Goal: Information Seeking & Learning: Learn about a topic

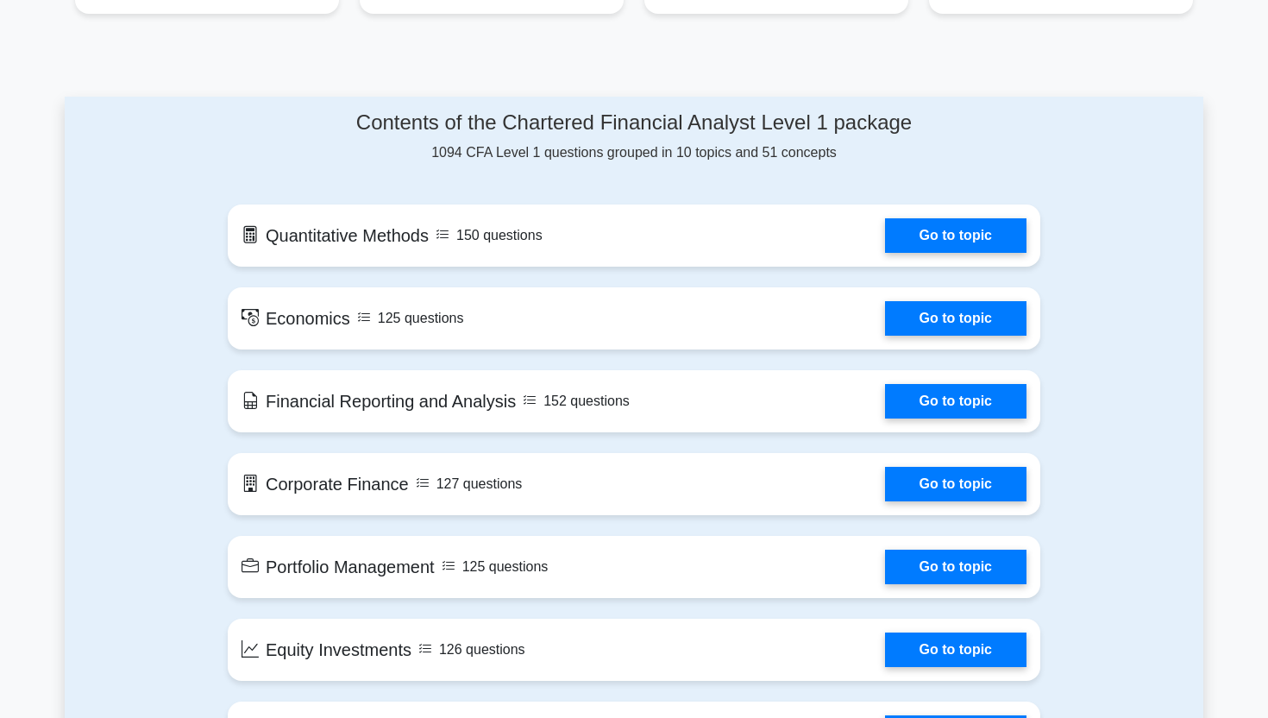
scroll to position [686, 0]
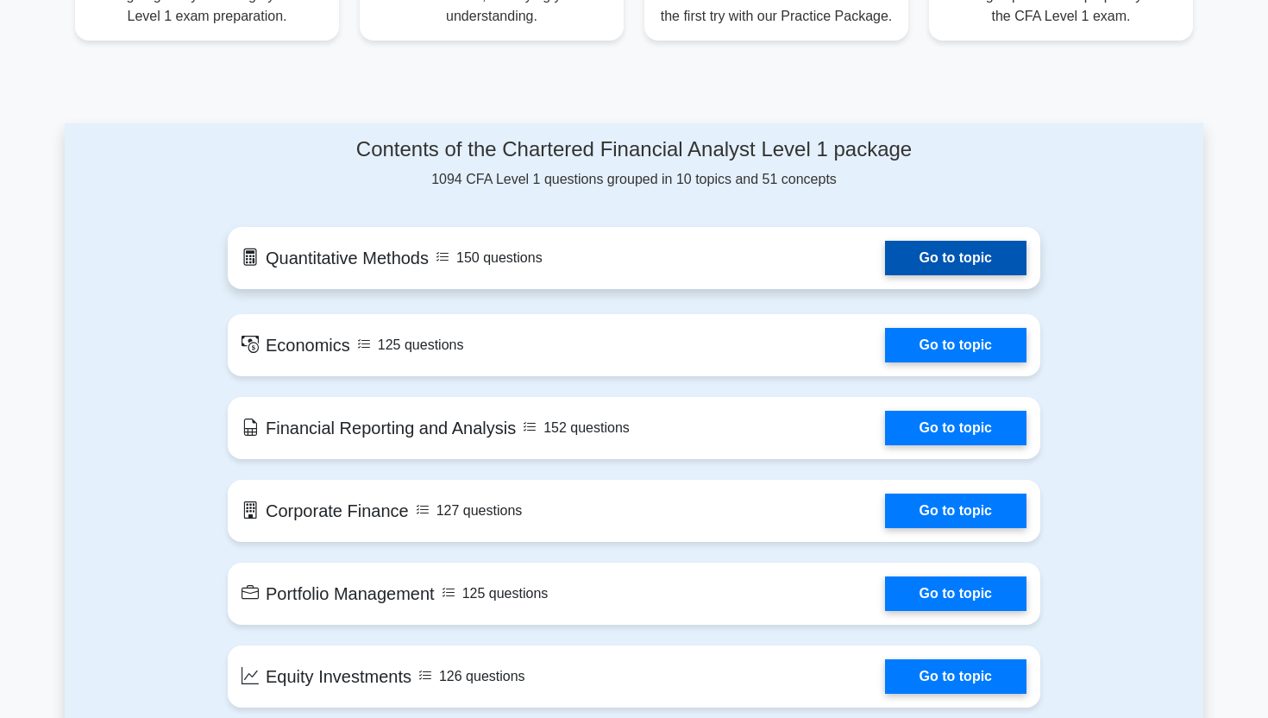
click at [948, 251] on link "Go to topic" at bounding box center [955, 258] width 141 height 35
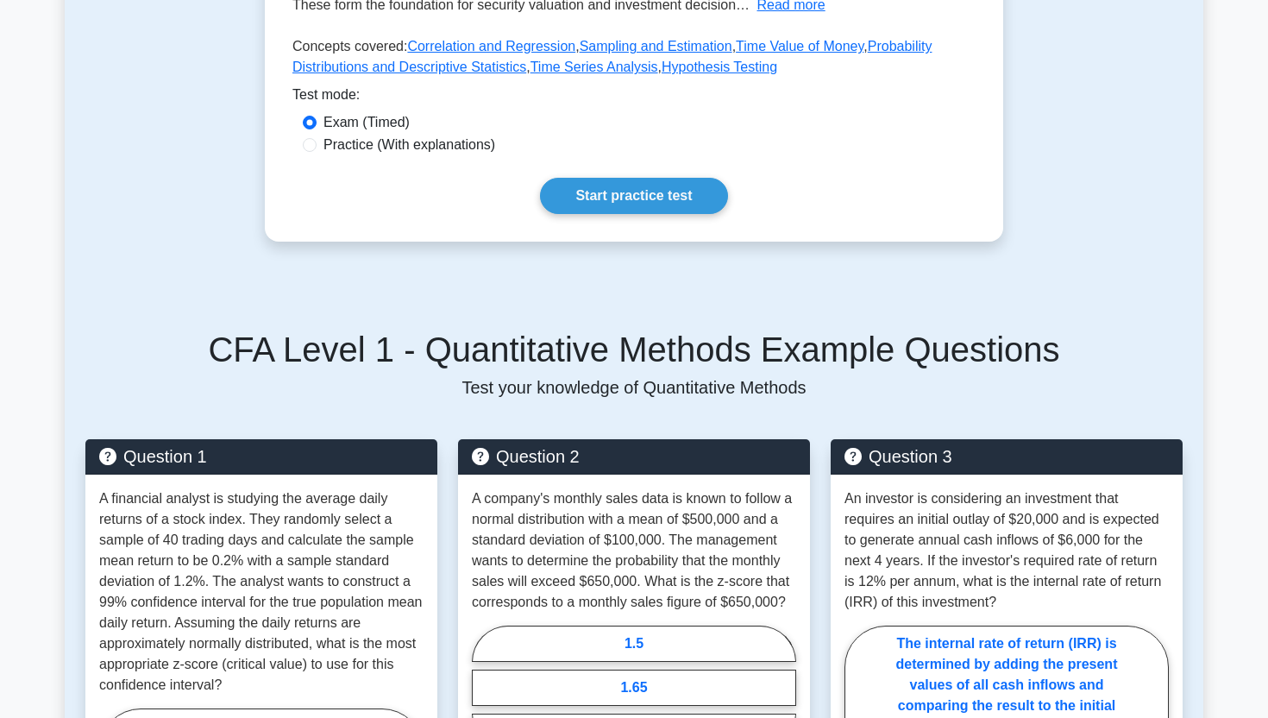
scroll to position [835, 0]
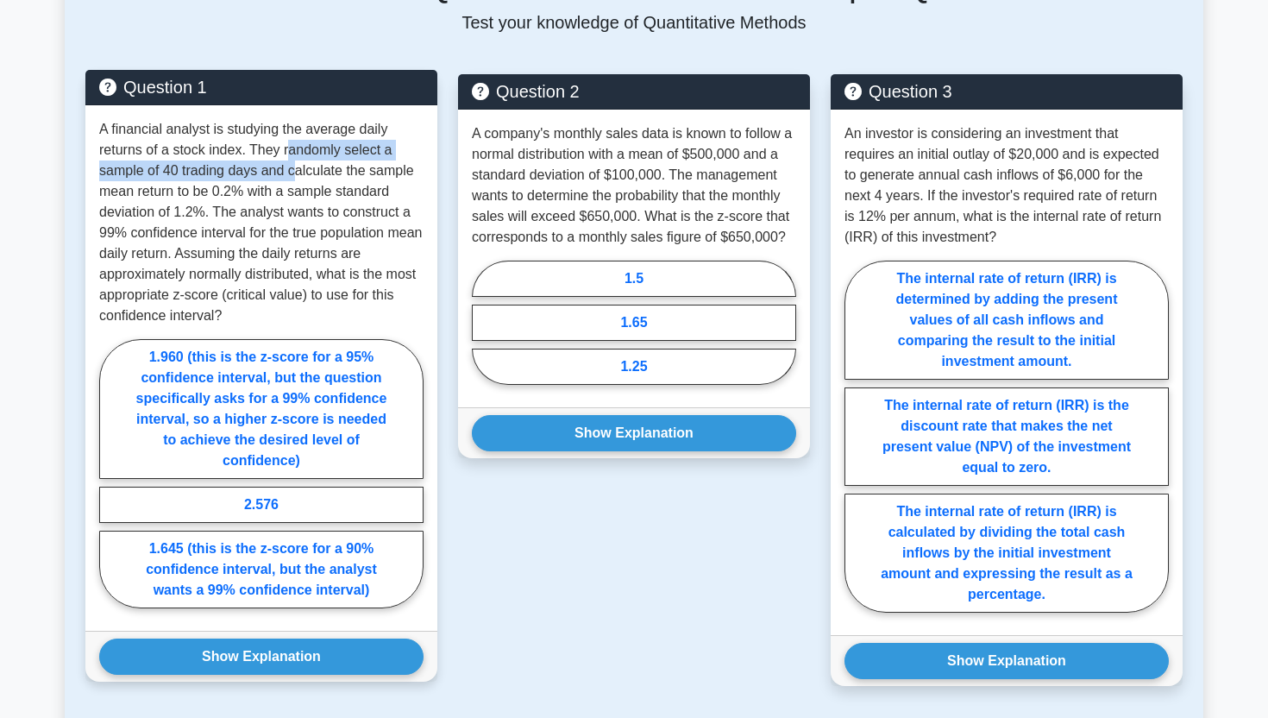
drag, startPoint x: 290, startPoint y: 157, endPoint x: 298, endPoint y: 171, distance: 15.8
click at [298, 171] on p "A financial analyst is studying the average daily returns of a stock index. The…" at bounding box center [261, 222] width 324 height 207
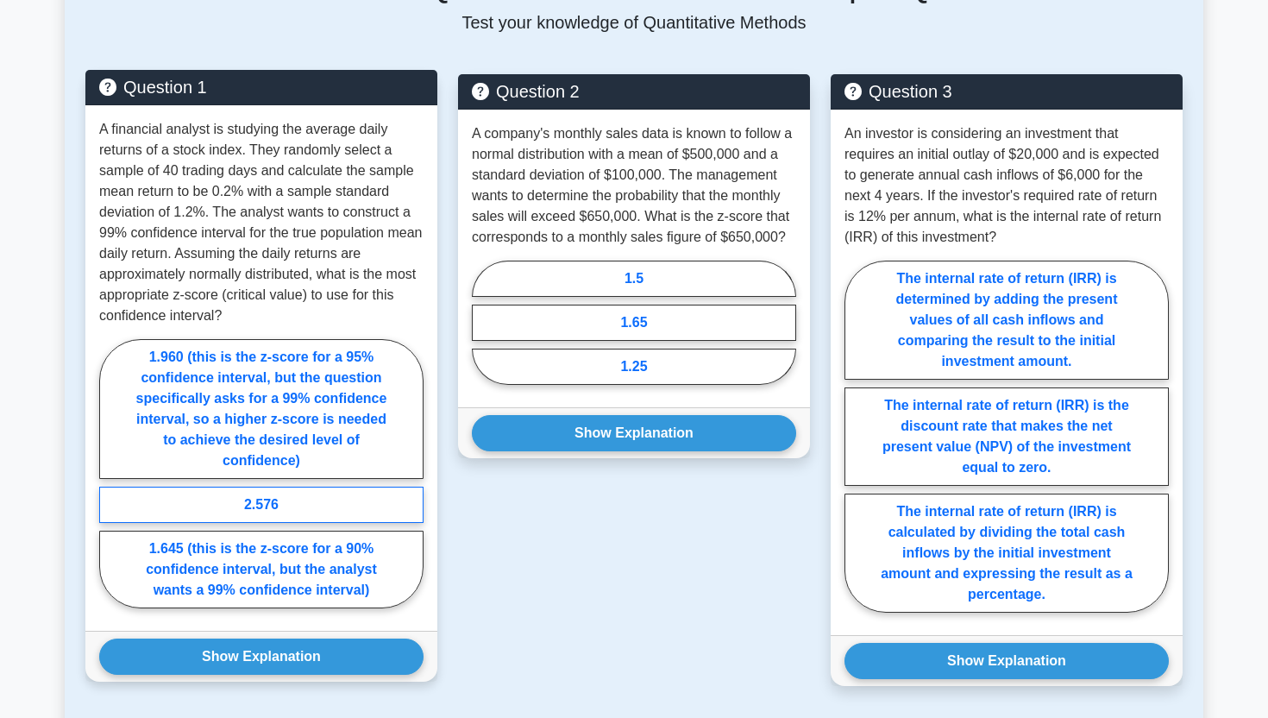
click at [320, 516] on label "2.576" at bounding box center [261, 505] width 324 height 36
click at [110, 484] on input "2.576" at bounding box center [104, 478] width 11 height 11
radio input "true"
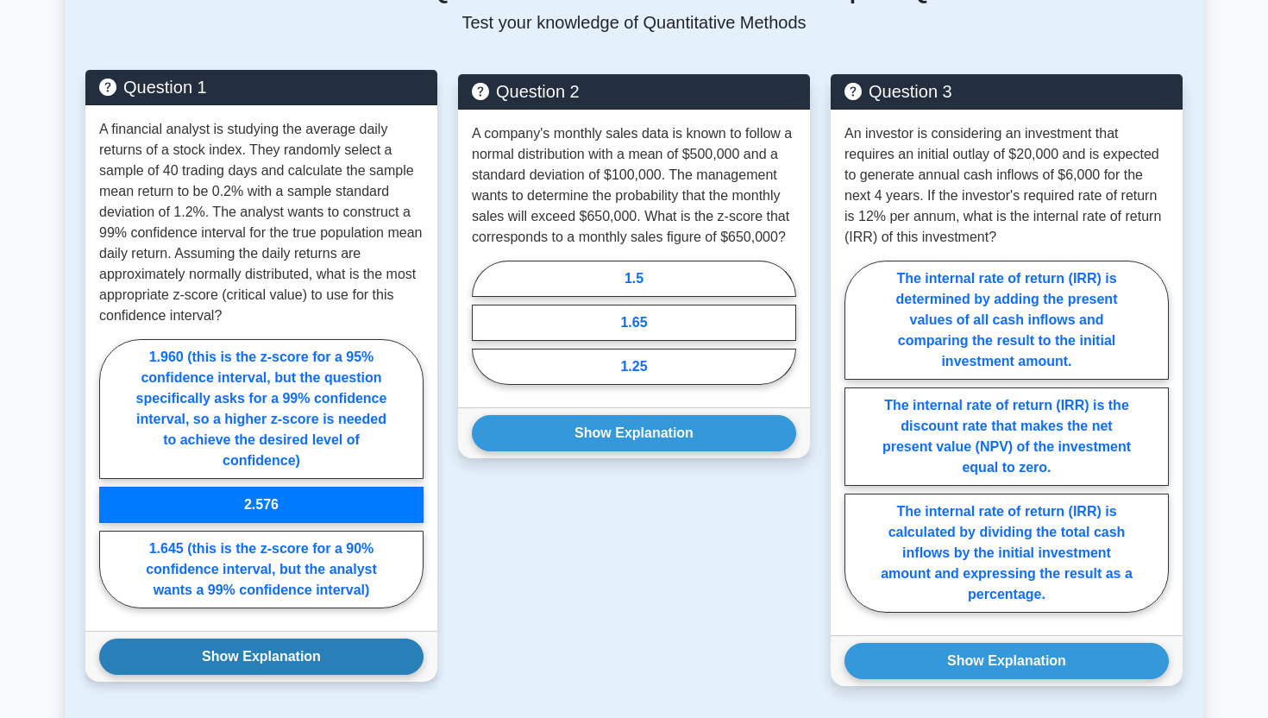
click at [284, 649] on button "Show Explanation" at bounding box center [261, 656] width 324 height 36
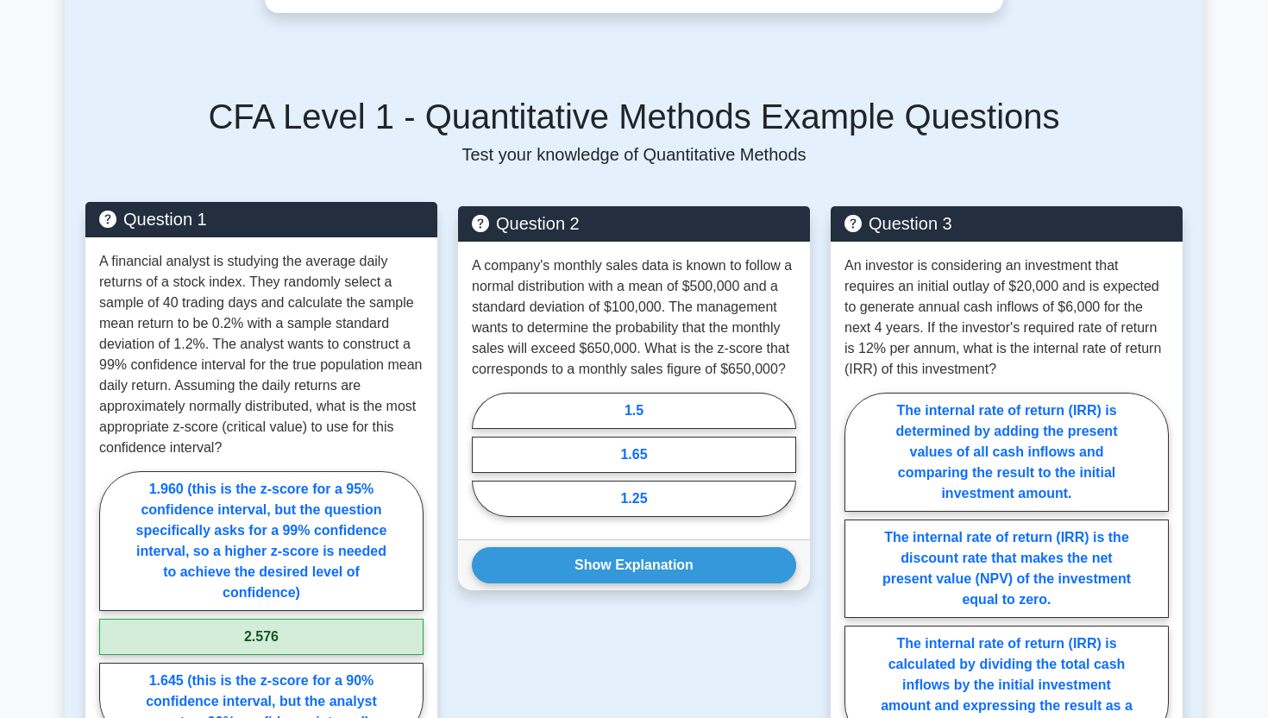
scroll to position [707, 0]
